Goal: Information Seeking & Learning: Understand process/instructions

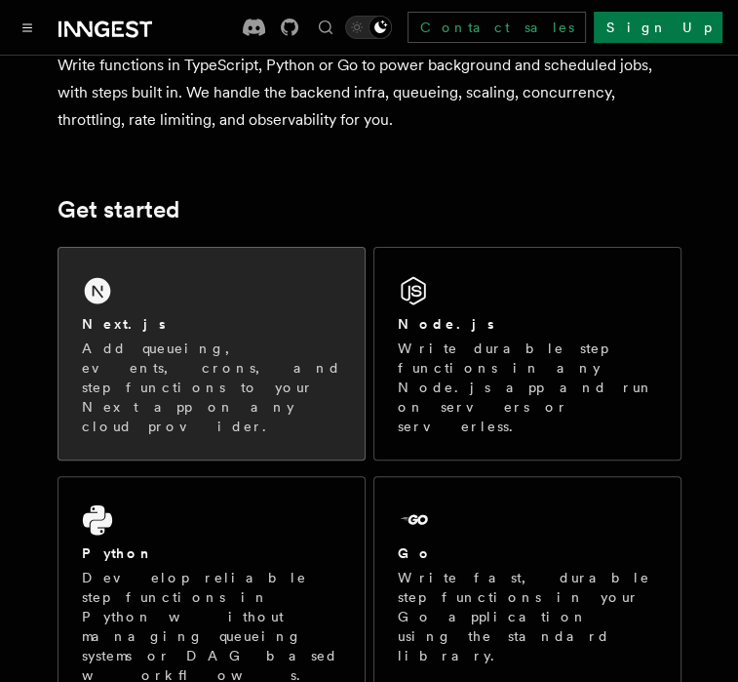
scroll to position [179, 0]
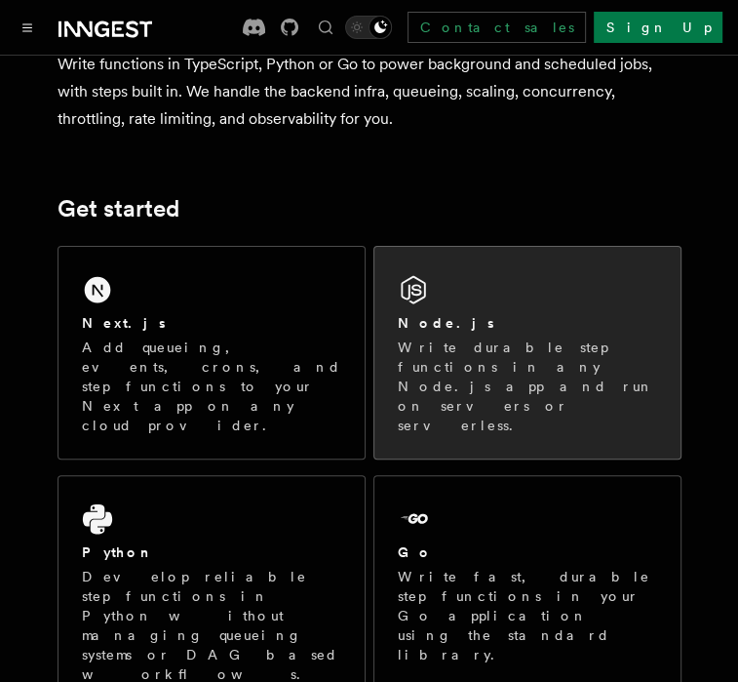
click at [473, 291] on div "Node.js Write durable step functions in any Node.js app and run on servers or s…" at bounding box center [527, 353] width 306 height 212
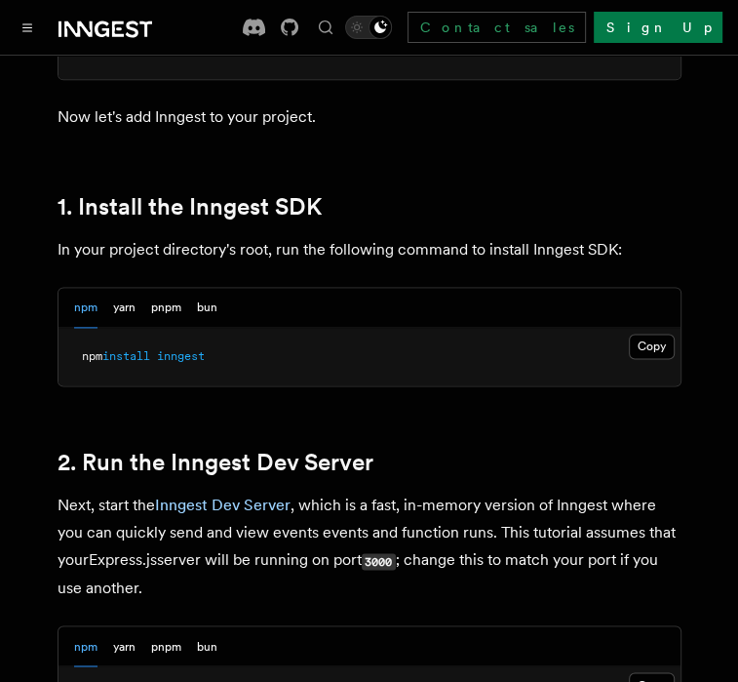
scroll to position [1200, 0]
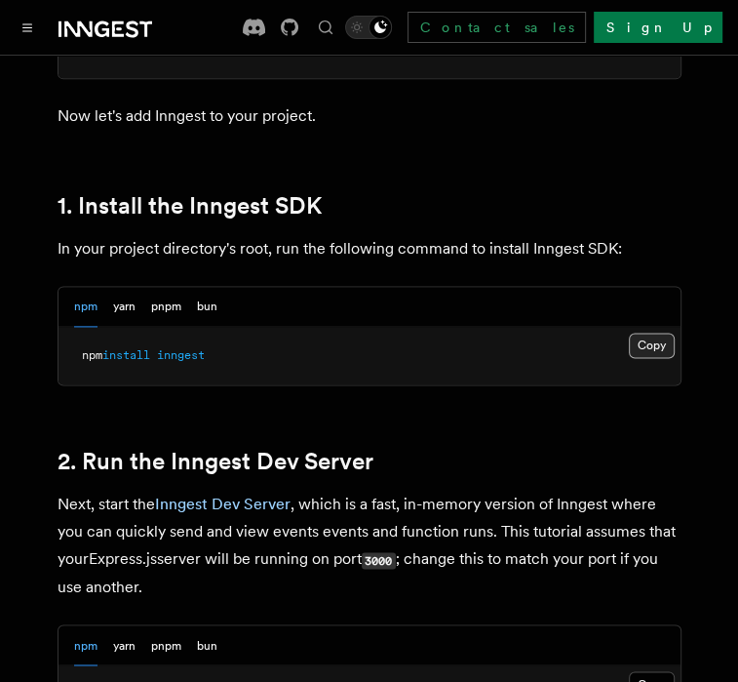
click at [641, 346] on button "Copy Copied" at bounding box center [652, 344] width 46 height 25
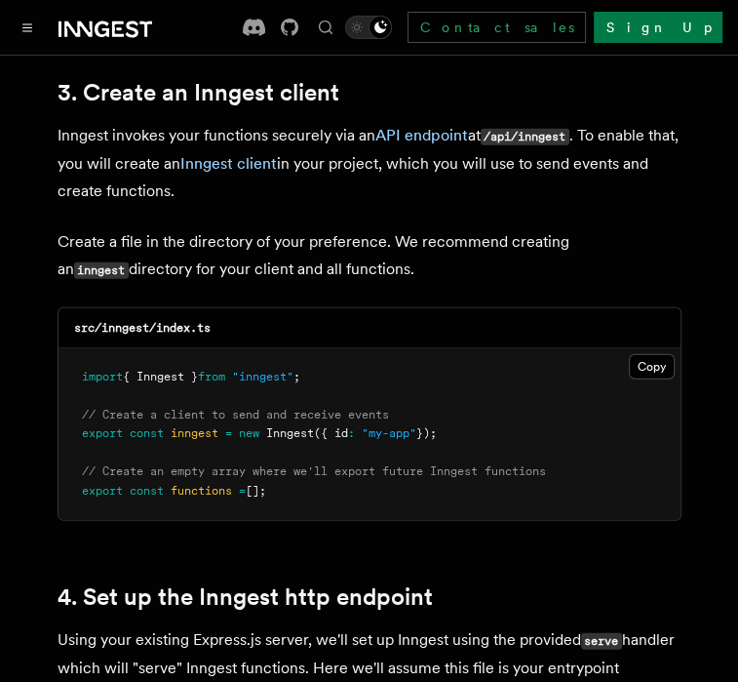
scroll to position [2504, 0]
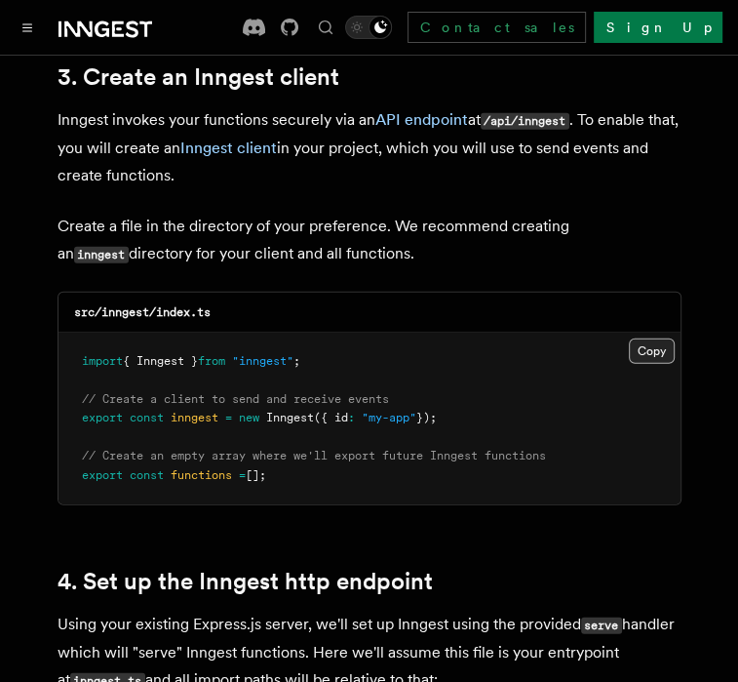
click at [662, 338] on button "Copy Copied" at bounding box center [652, 350] width 46 height 25
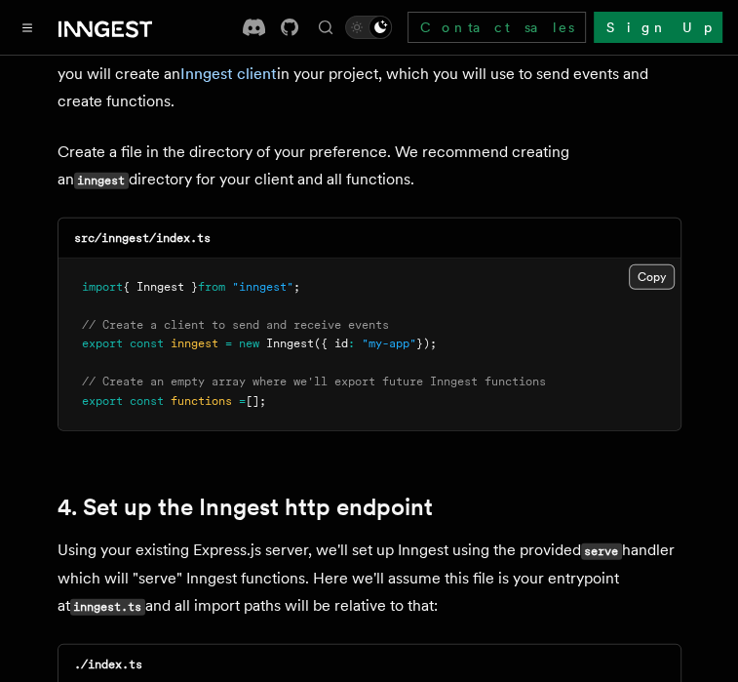
scroll to position [2578, 0]
click at [655, 264] on button "Copy Copied" at bounding box center [652, 276] width 46 height 25
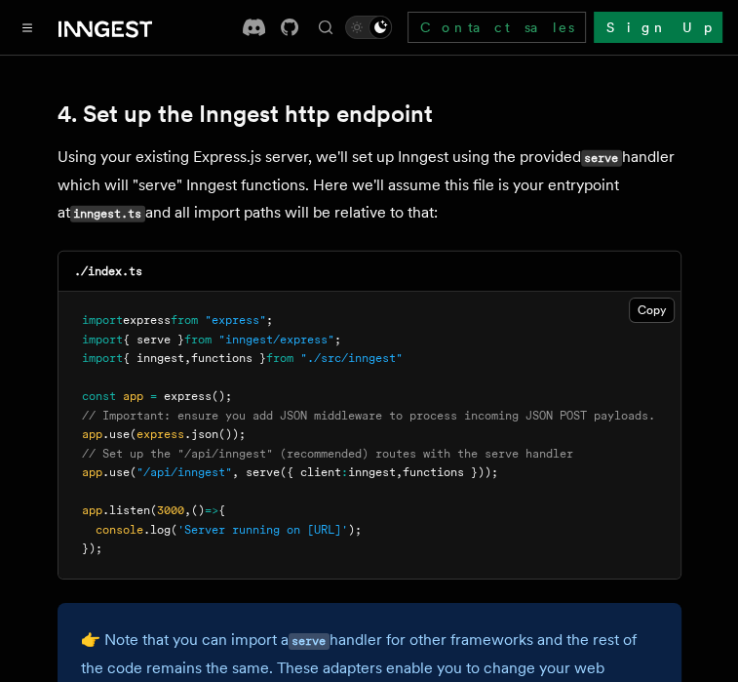
scroll to position [2972, 0]
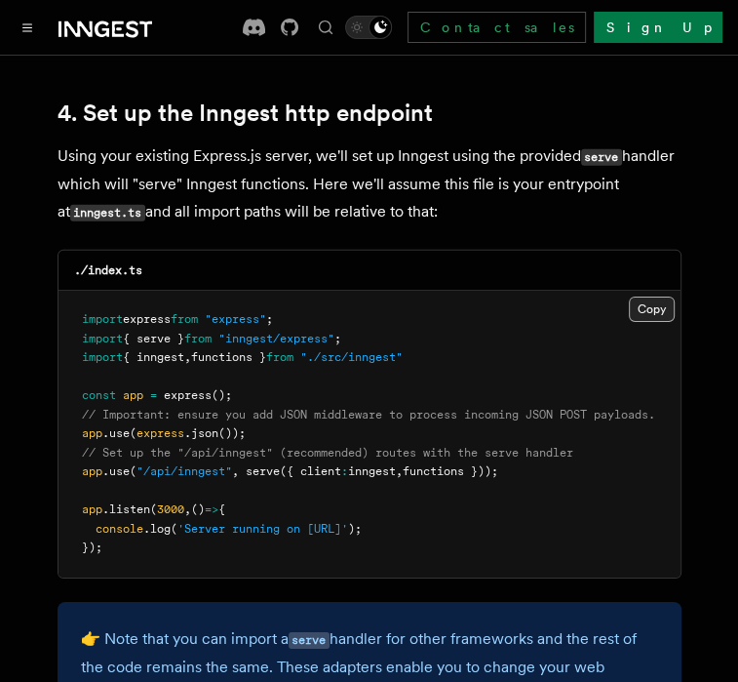
click at [650, 296] on button "Copy Copied" at bounding box center [652, 308] width 46 height 25
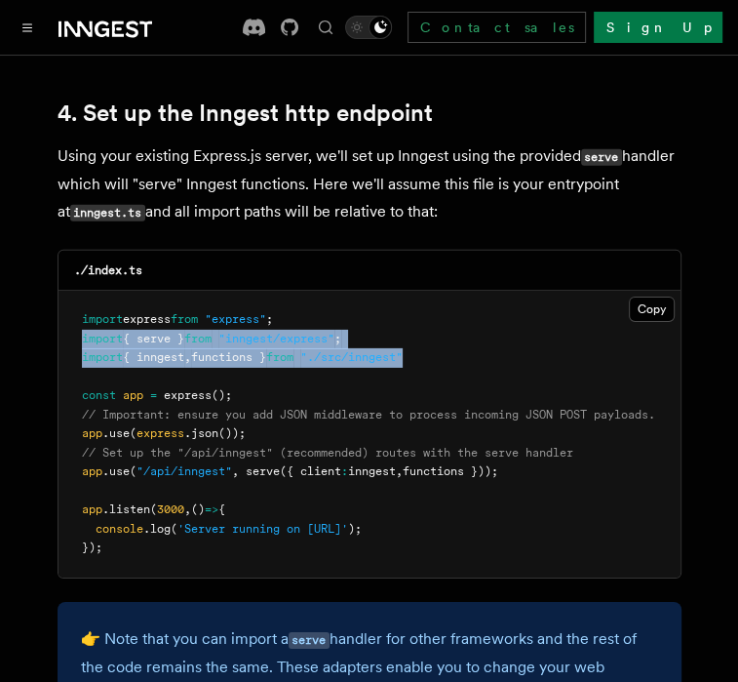
drag, startPoint x: 467, startPoint y: 327, endPoint x: 78, endPoint y: 307, distance: 389.5
click at [78, 307] on pre "import express from "express" ; import { serve } from "inngest/express" ; impor…" at bounding box center [369, 434] width 622 height 287
copy code "import { serve } from "inngest/express" ; import { inngest , functions } from "…"
